Goal: Find specific page/section: Find specific page/section

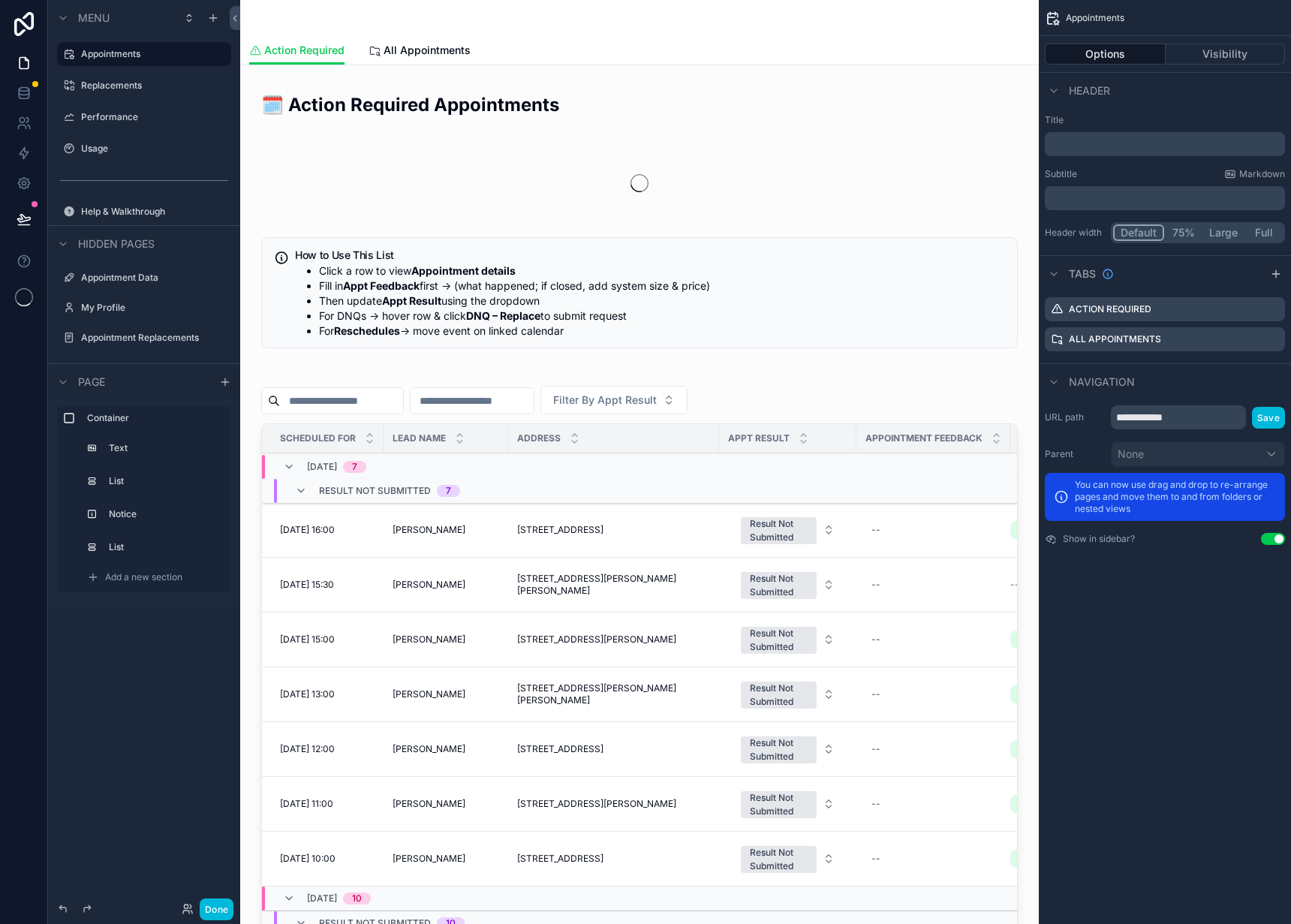
click at [185, 901] on div "Done" at bounding box center [204, 910] width 60 height 22
click at [184, 907] on icon at bounding box center [185, 907] width 4 height 4
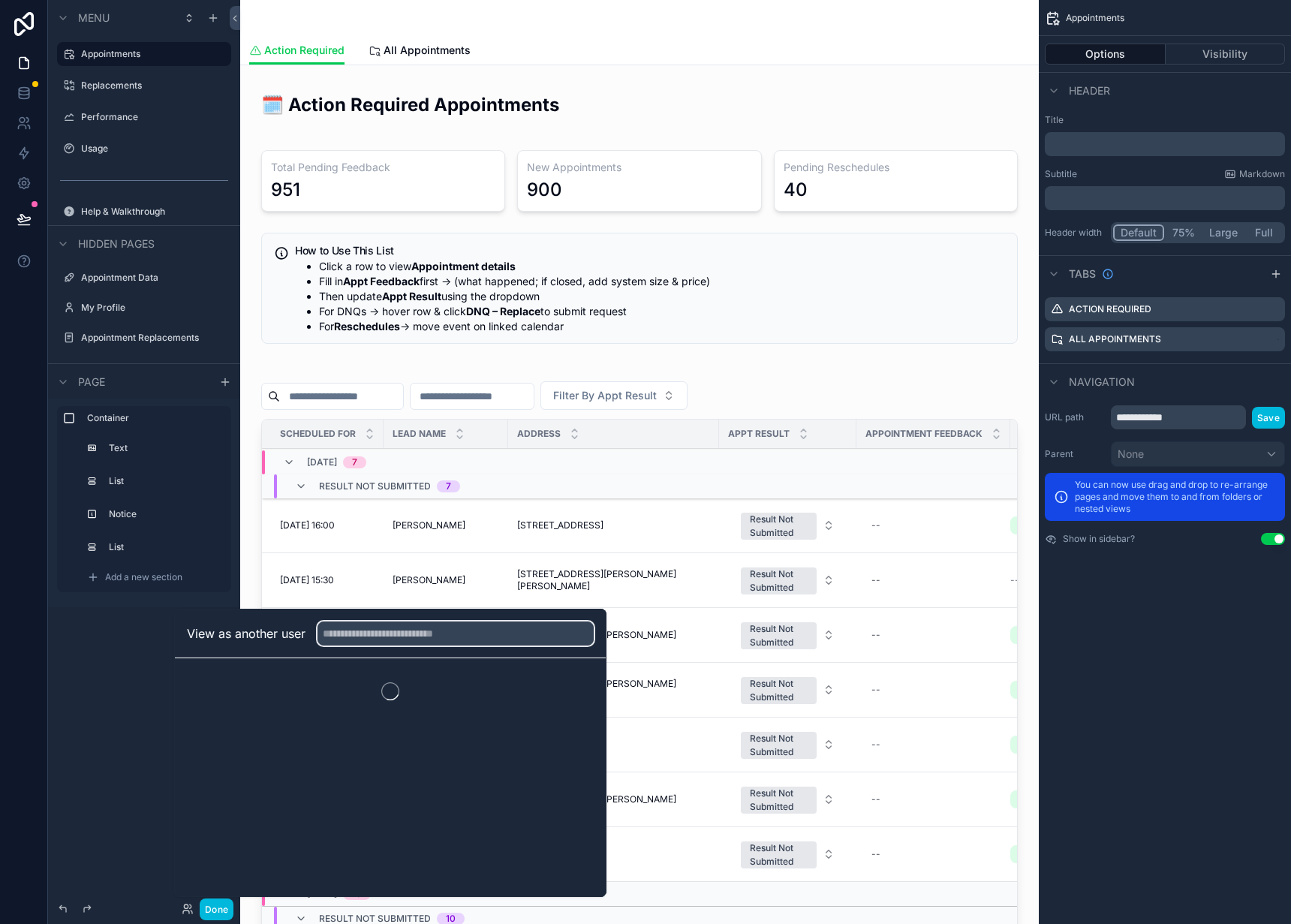
click at [361, 627] on input "text" at bounding box center [456, 634] width 277 height 24
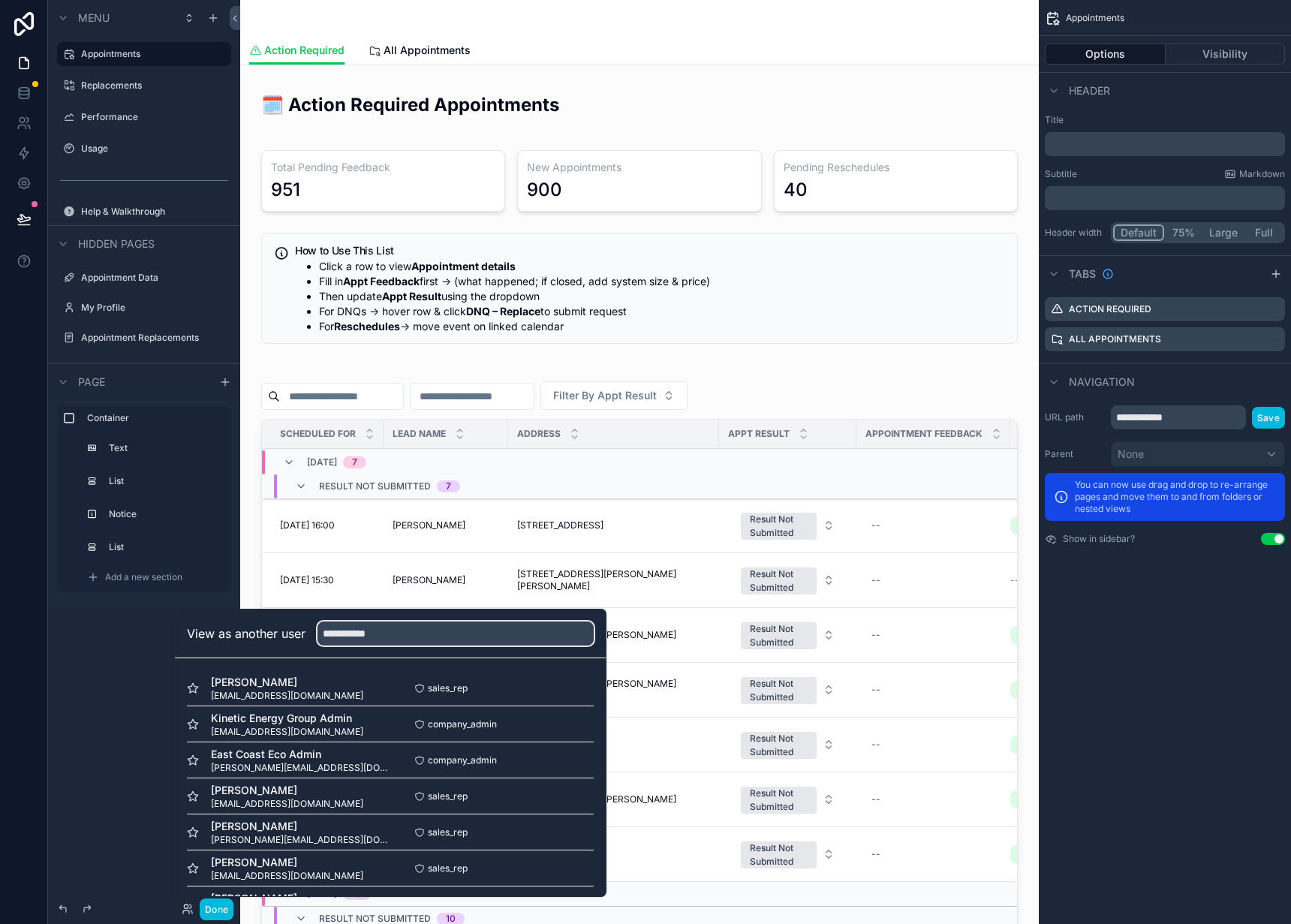
type input "**********"
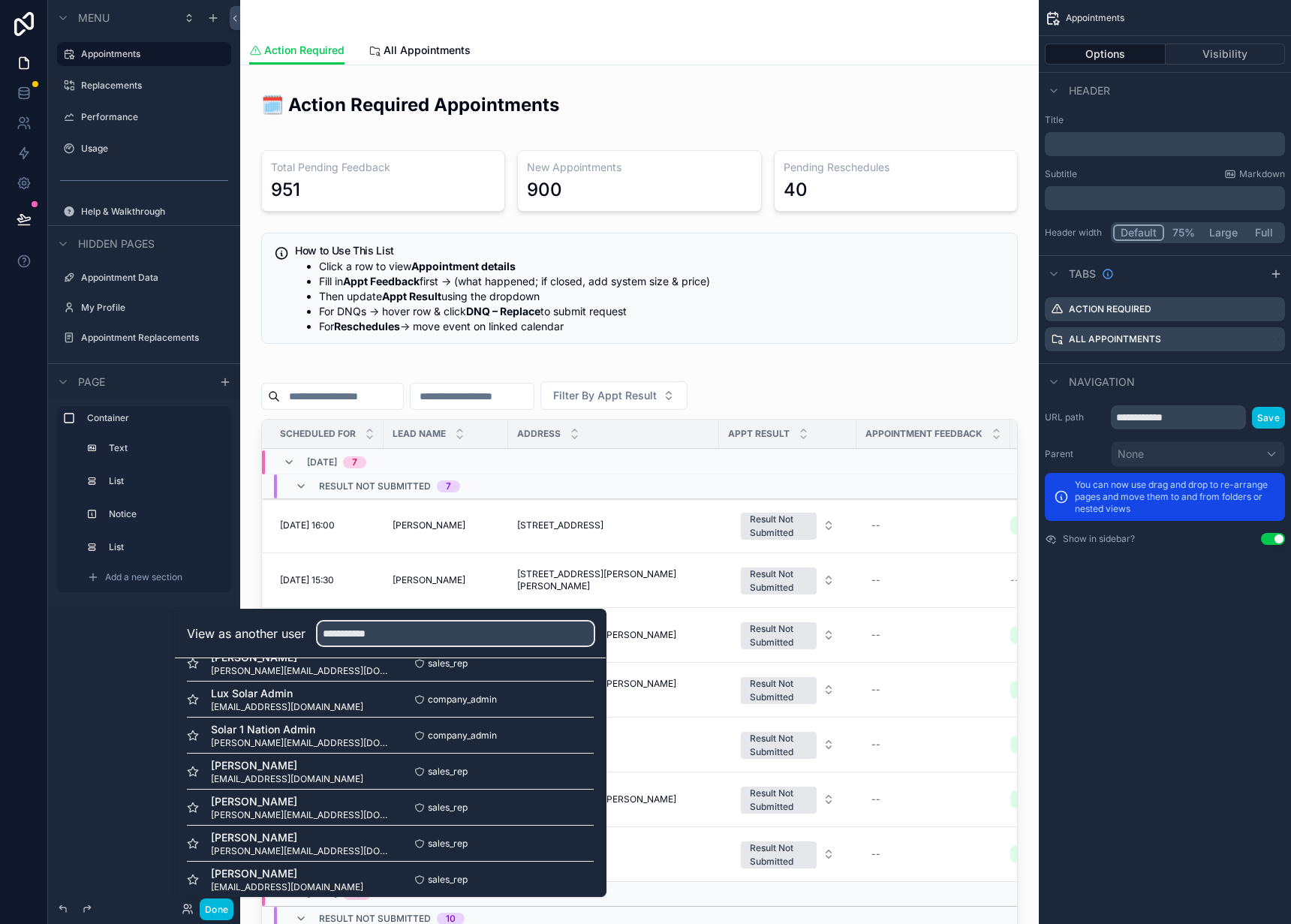
scroll to position [399, 0]
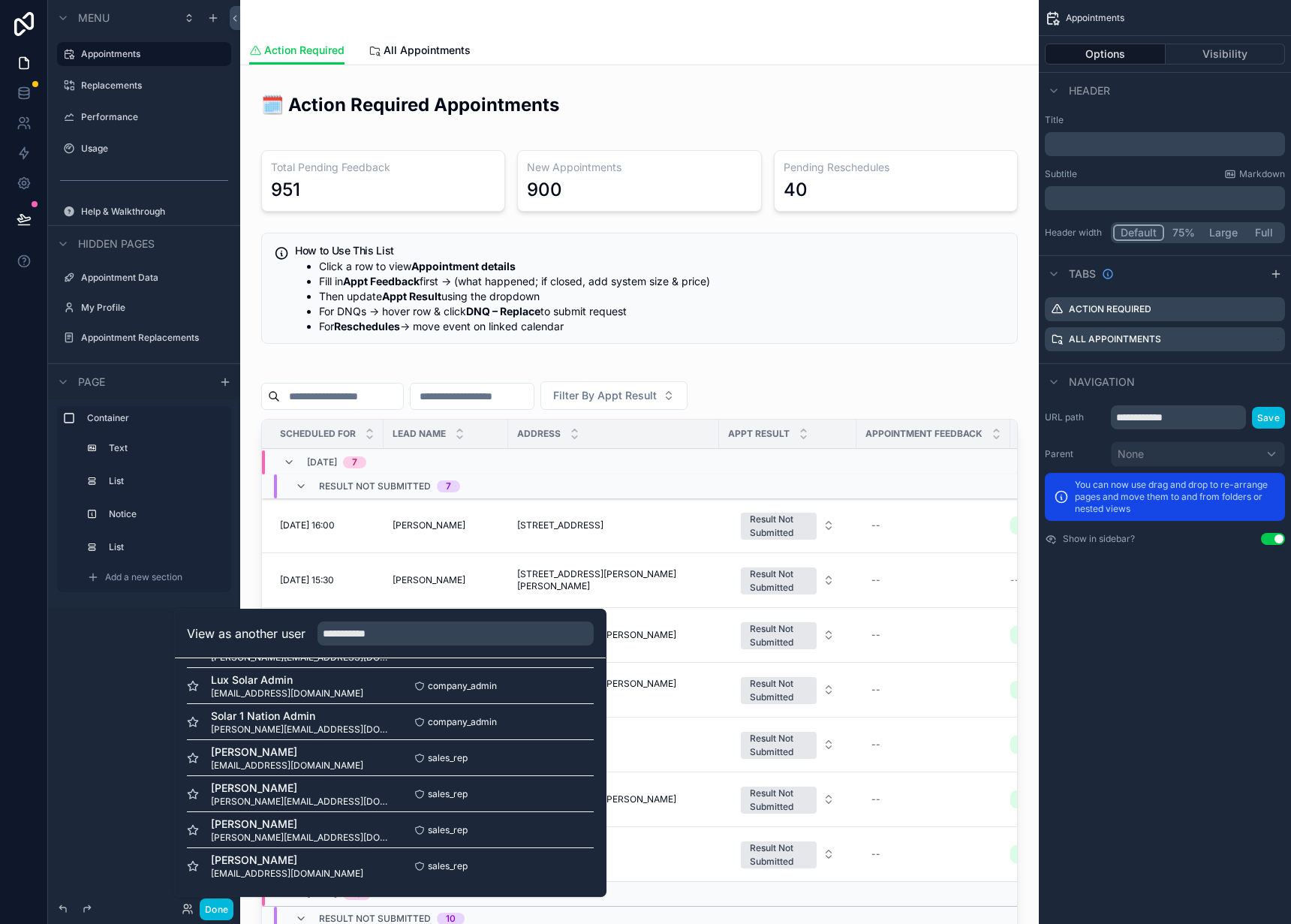
click at [0, 0] on button "Select" at bounding box center [0, 0] width 0 height 0
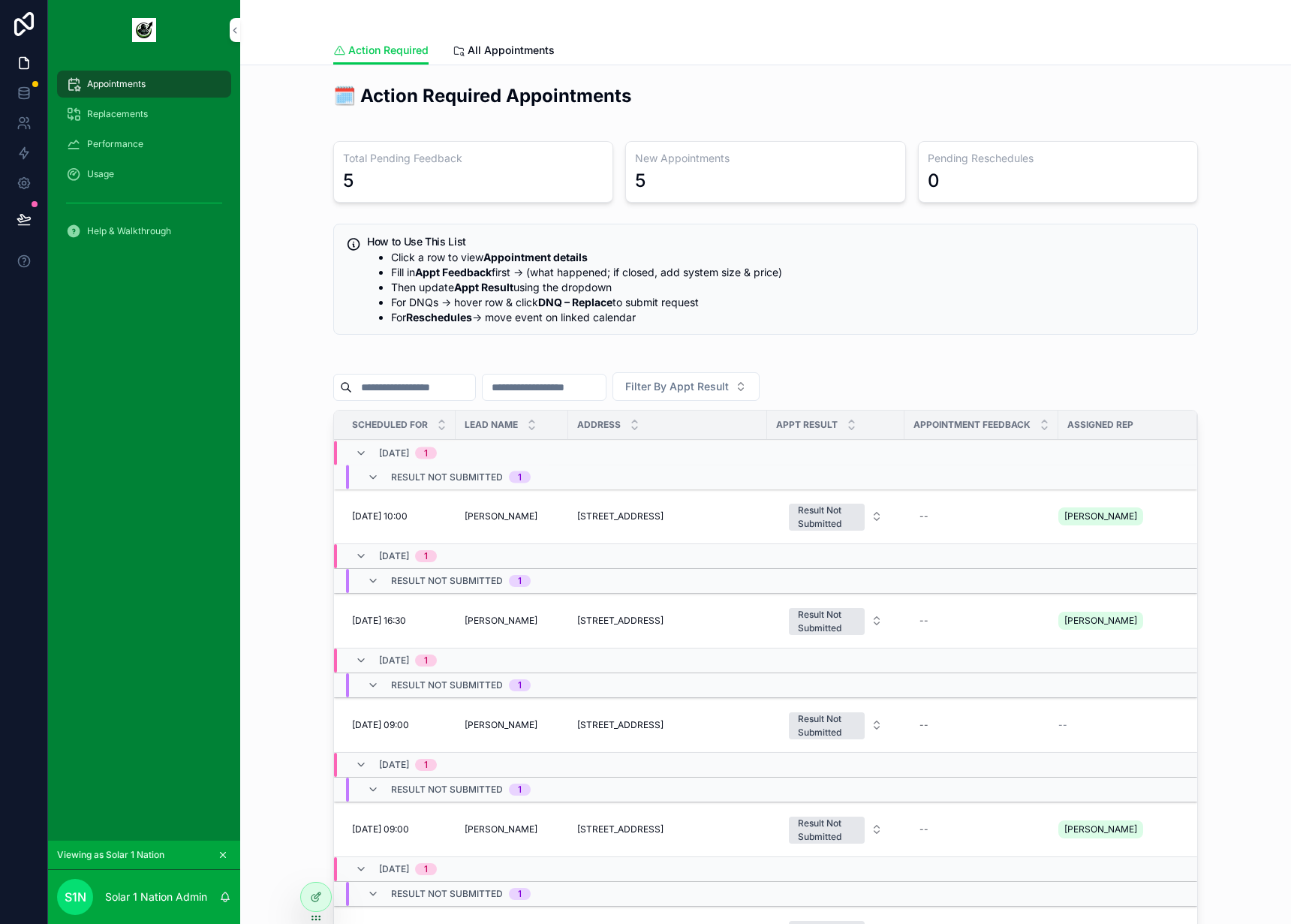
click at [494, 44] on span "All Appointments" at bounding box center [511, 50] width 87 height 15
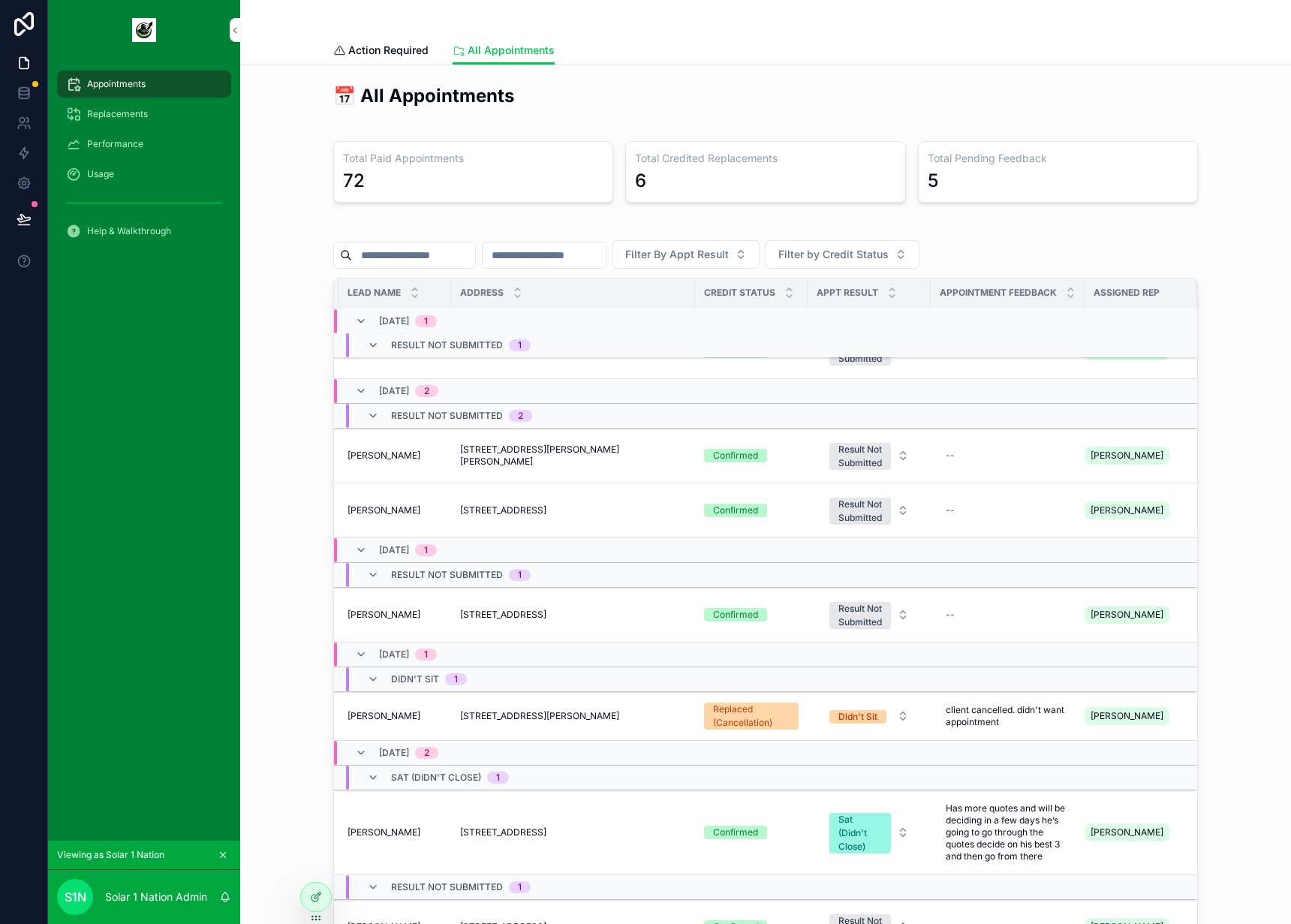
scroll to position [0, 128]
